Goal: Navigation & Orientation: Find specific page/section

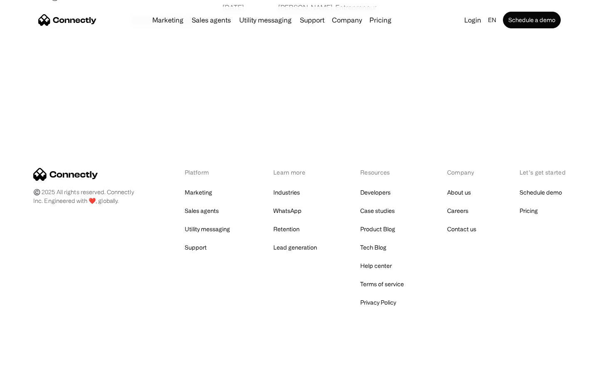
scroll to position [1599, 0]
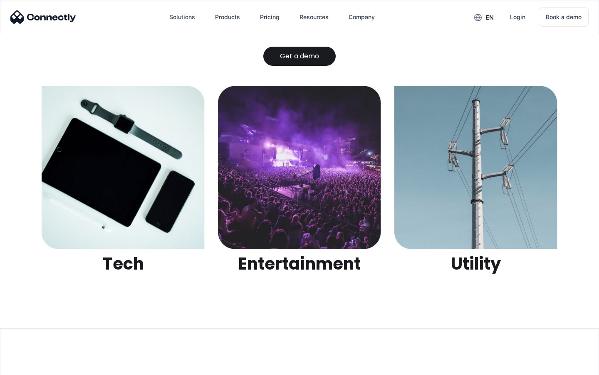
scroll to position [2625, 0]
